Goal: Task Accomplishment & Management: Use online tool/utility

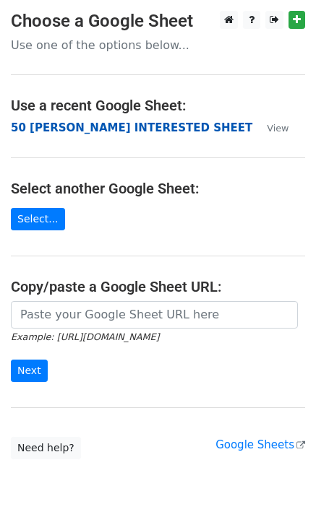
click at [56, 130] on strong "50 KEVIN INTERESTED SHEET" at bounding box center [131, 127] width 241 height 13
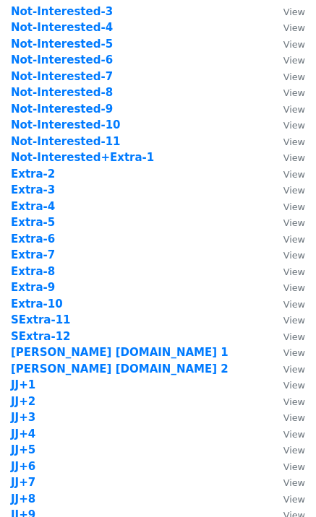
scroll to position [578, 0]
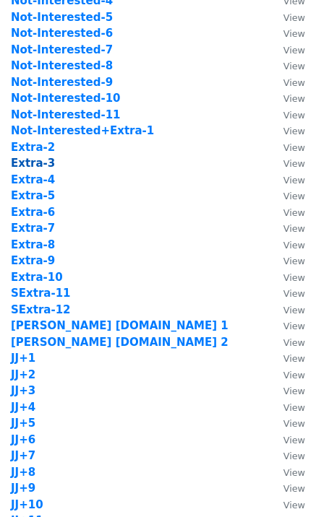
click at [38, 162] on strong "Extra-3" at bounding box center [33, 163] width 44 height 13
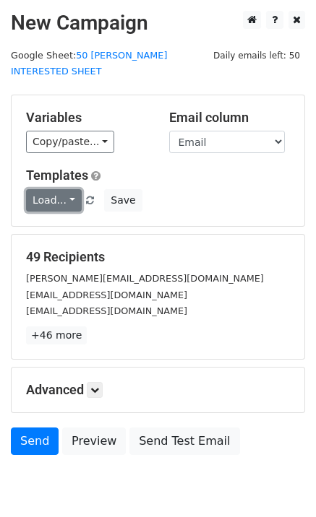
click at [62, 190] on link "Load..." at bounding box center [54, 200] width 56 height 22
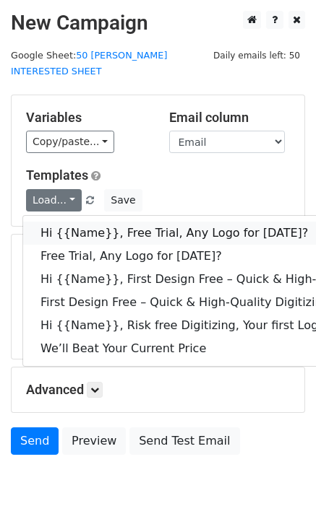
click at [91, 222] on link "Hi {{Name}}, Free Trial, Any Logo for today?" at bounding box center [230, 233] width 414 height 23
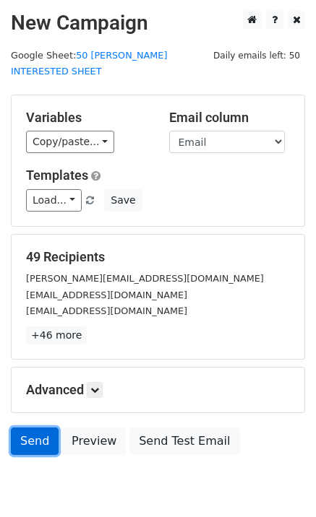
click at [39, 427] on link "Send" at bounding box center [35, 440] width 48 height 27
